Goal: Navigation & Orientation: Understand site structure

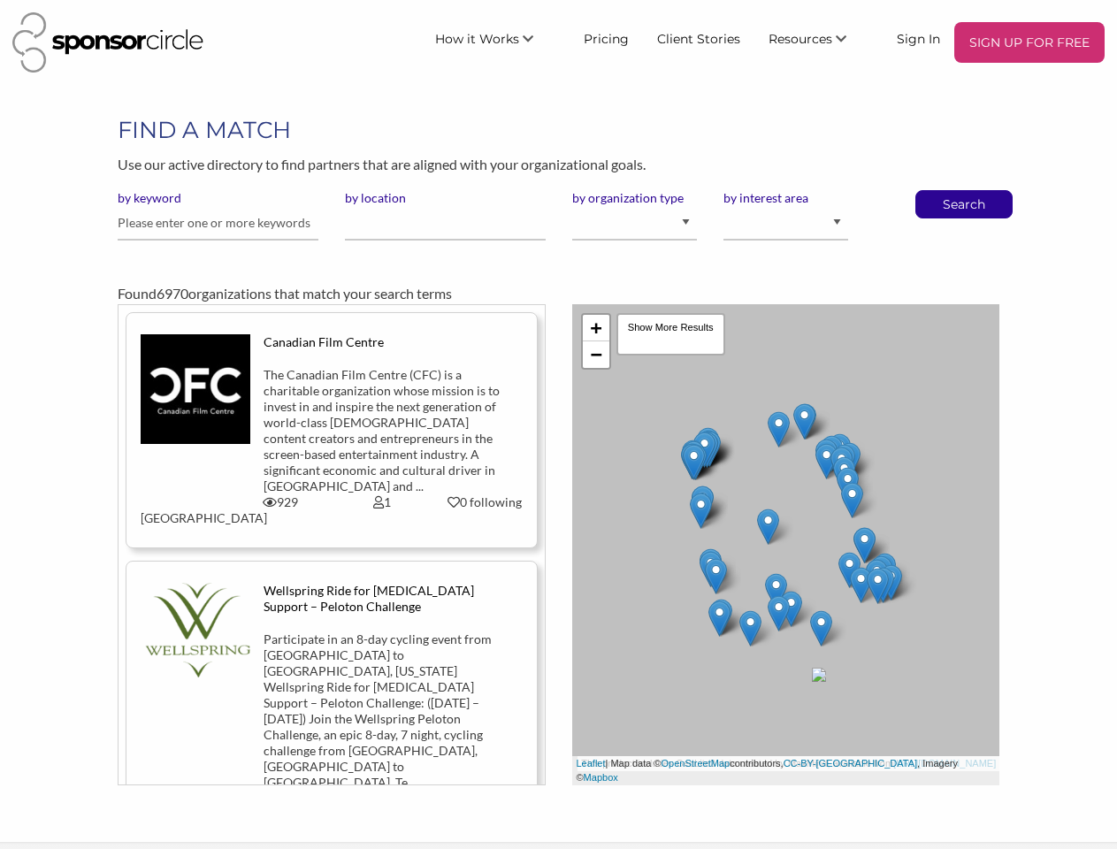
click at [559, 424] on div "+ − Leaflet | Map data © OpenStreetMap contributors, CC-BY-SA , Imagery © Mapbo…" at bounding box center [786, 544] width 455 height 481
click at [500, 38] on span "How it Works" at bounding box center [477, 39] width 84 height 16
click at [818, 38] on span "Resources" at bounding box center [800, 39] width 64 height 16
click at [786, 545] on div "+ − Leaflet | Map data © OpenStreetMap contributors, CC-BY-SA , Imagery © Mapbo…" at bounding box center [786, 544] width 428 height 481
click at [596, 328] on link "+" at bounding box center [596, 328] width 27 height 27
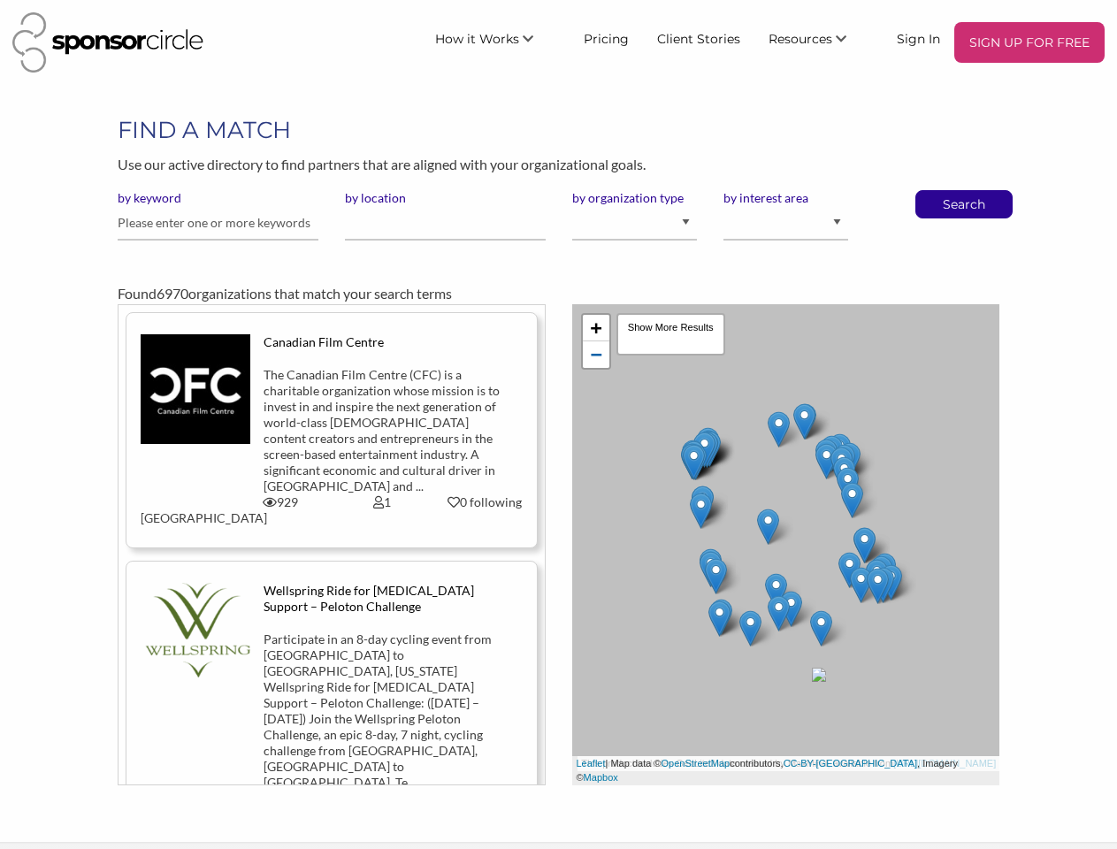
click at [596, 355] on link "−" at bounding box center [596, 354] width 27 height 27
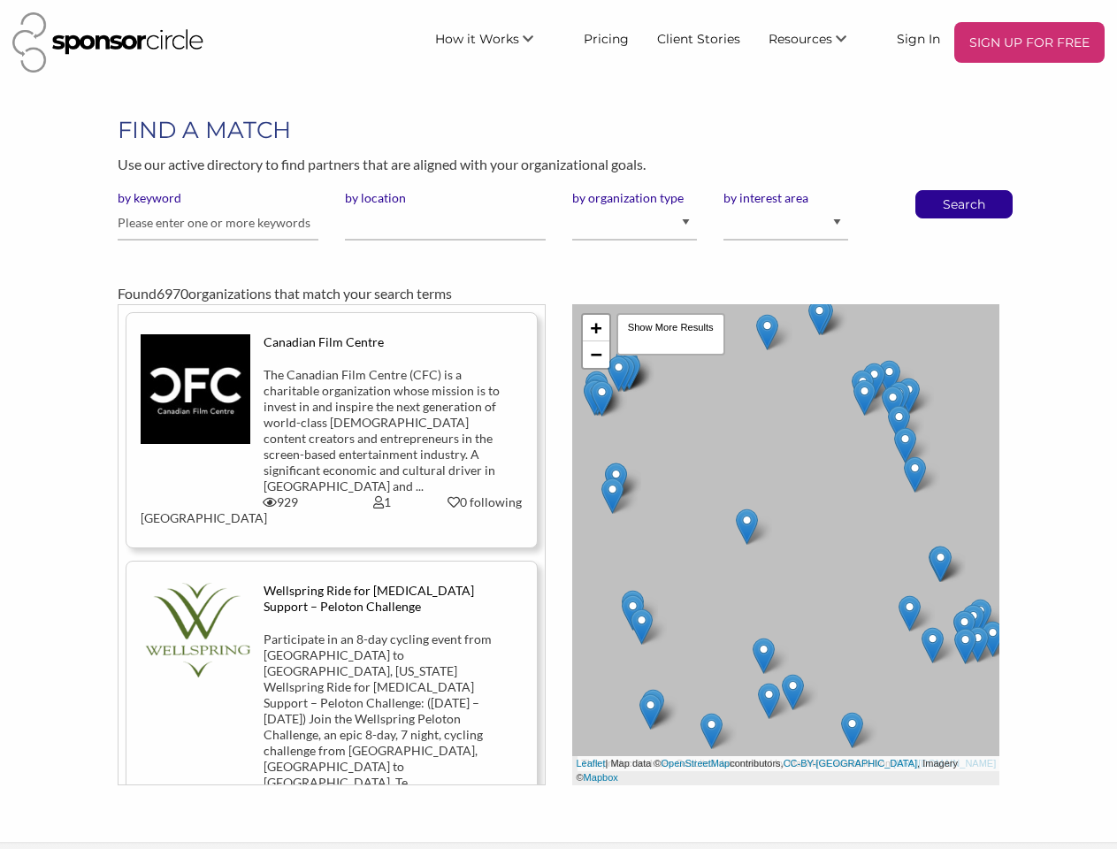
click at [819, 777] on div "Leaflet | Map data © OpenStreetMap contributors, CC-BY-SA , Imagery © Mapbox" at bounding box center [786, 770] width 428 height 29
click at [670, 334] on div "Show More Results" at bounding box center [670, 334] width 109 height 42
